Goal: Transaction & Acquisition: Download file/media

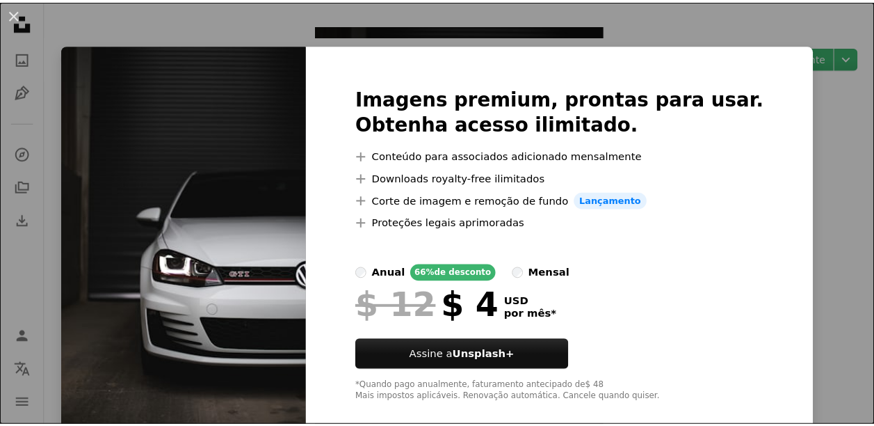
scroll to position [70, 0]
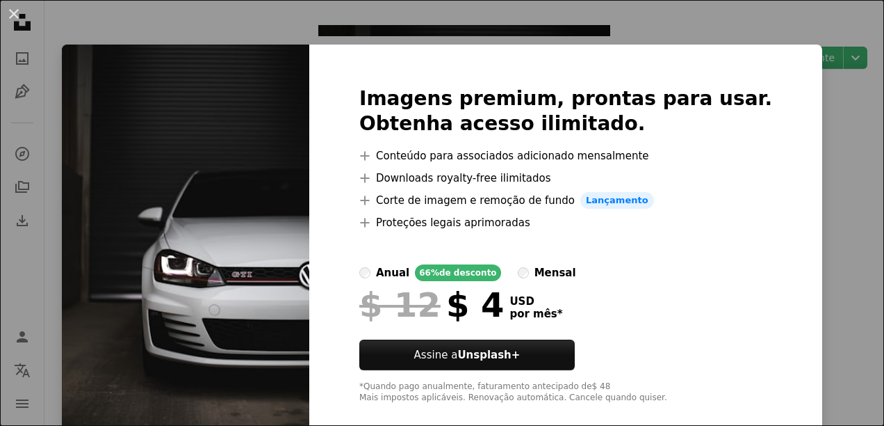
click at [803, 102] on div "An X shape Imagens premium, prontas para usar. Obtenha acesso ilimitado. A plus…" at bounding box center [442, 213] width 884 height 426
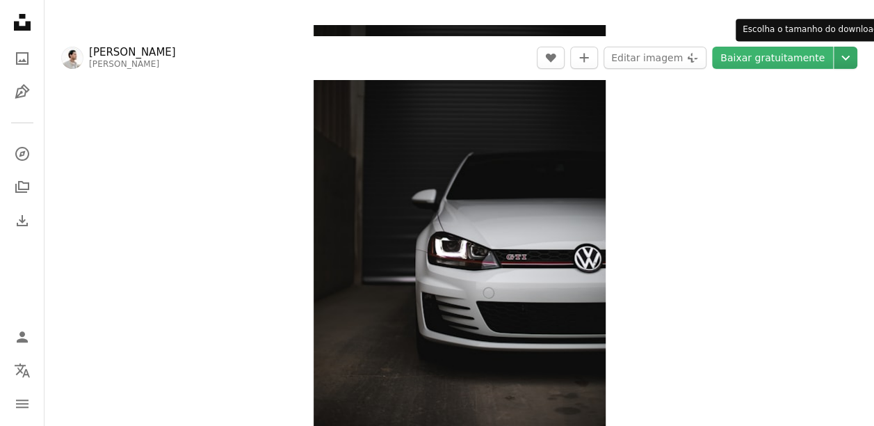
click at [841, 58] on icon "Chevron down" at bounding box center [845, 57] width 22 height 17
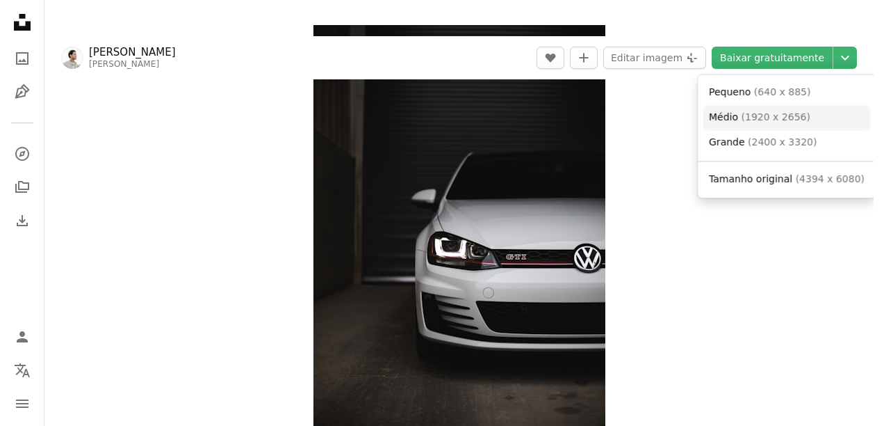
click at [791, 117] on span "( 1920 x 2656 )" at bounding box center [776, 116] width 69 height 11
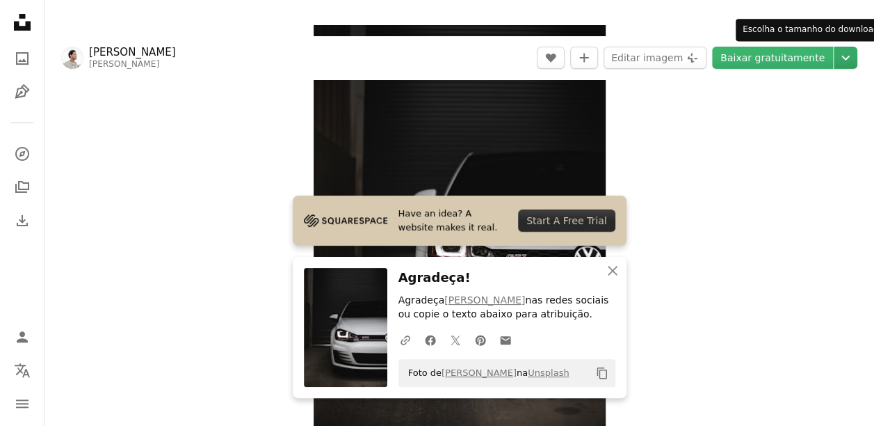
click at [841, 56] on icon "Escolha o tamanho do download" at bounding box center [845, 58] width 8 height 5
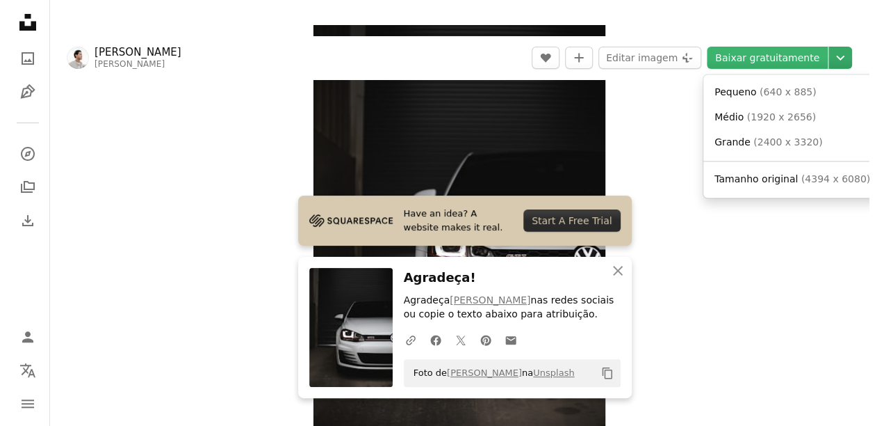
scroll to position [0, 0]
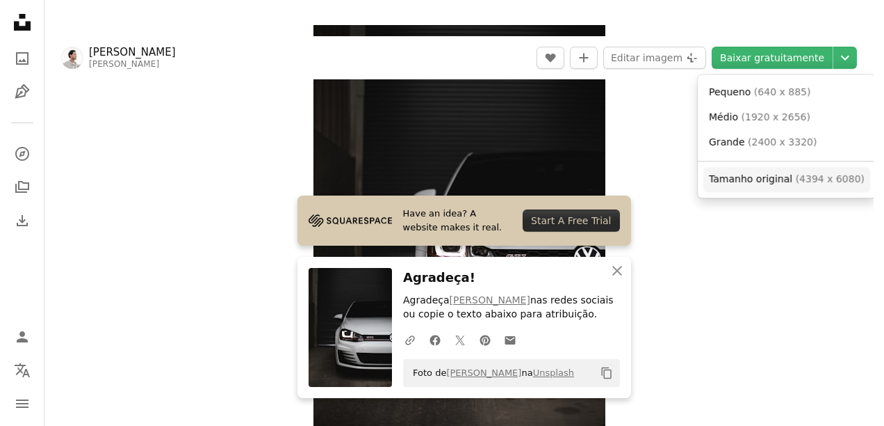
click at [771, 181] on span "Tamanho original" at bounding box center [750, 178] width 83 height 11
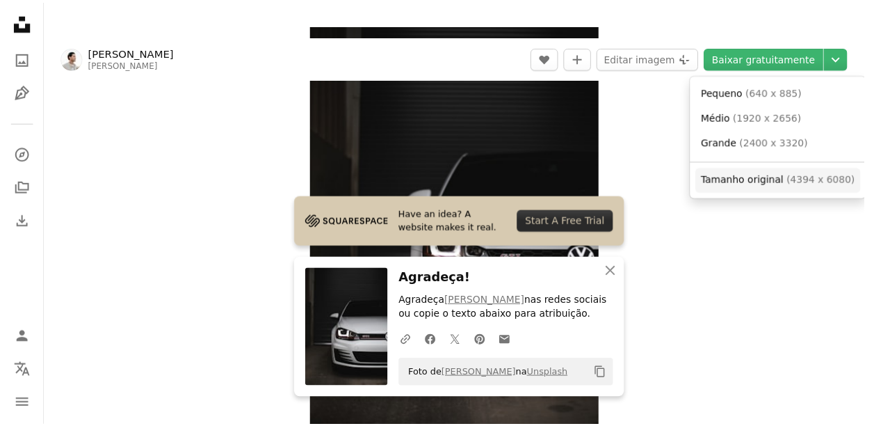
scroll to position [70, 0]
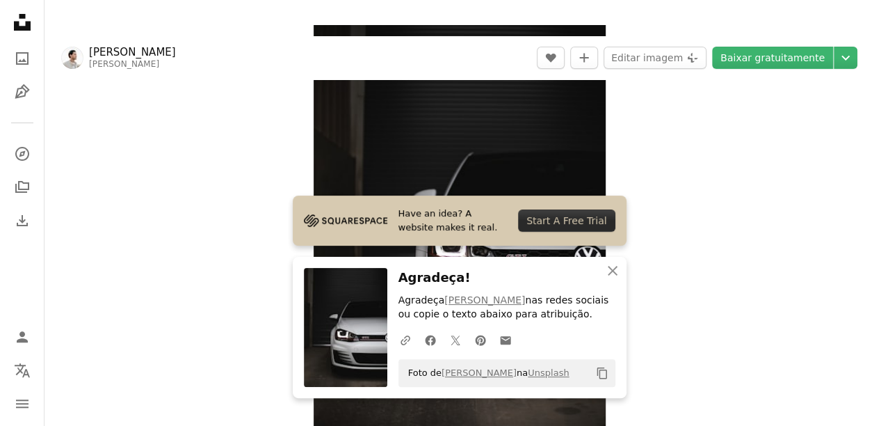
click at [227, 217] on div "Zoom in" at bounding box center [458, 227] width 829 height 418
click at [617, 270] on icon "An X shape" at bounding box center [612, 270] width 17 height 17
